Goal: Information Seeking & Learning: Learn about a topic

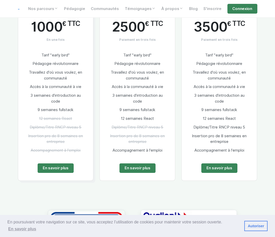
scroll to position [282, 0]
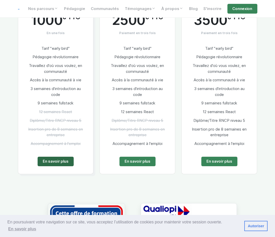
click at [60, 157] on link "En savoir plus" at bounding box center [56, 161] width 36 height 10
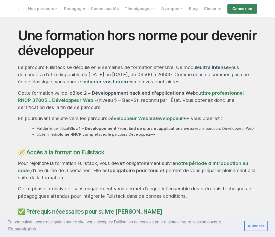
scroll to position [205, 0]
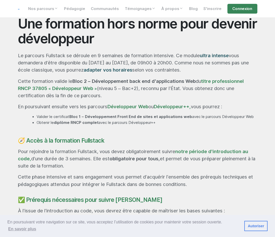
drag, startPoint x: 110, startPoint y: 102, endPoint x: 10, endPoint y: 87, distance: 101.5
click at [10, 87] on section "Une formation hors norme pour devenir développeur Le parcours Fullstack se déro…" at bounding box center [137, 240] width 275 height 494
copy p "Cette formation valide le Bloc 2 – Développement back end d’applications Web du…"
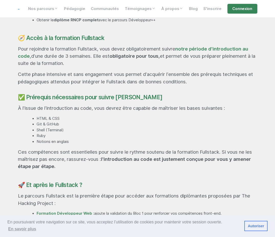
scroll to position [256, 0]
